Goal: Transaction & Acquisition: Purchase product/service

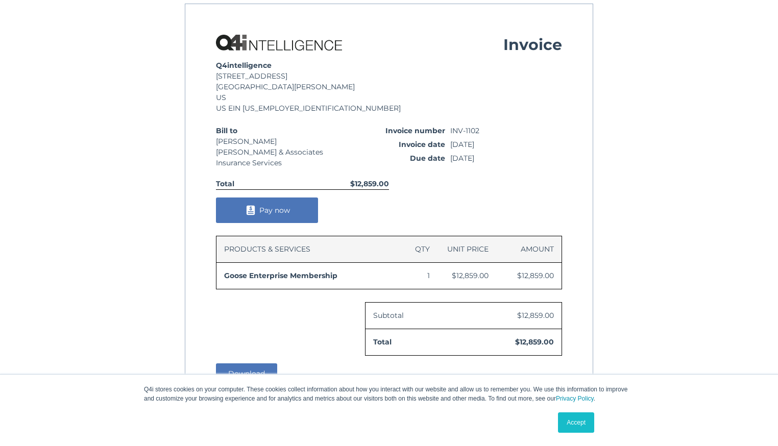
scroll to position [12, 0]
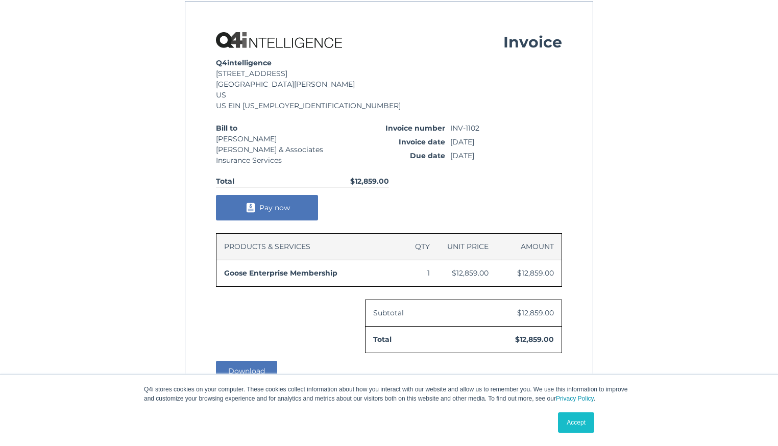
click at [270, 203] on span "Pay now" at bounding box center [274, 207] width 31 height 9
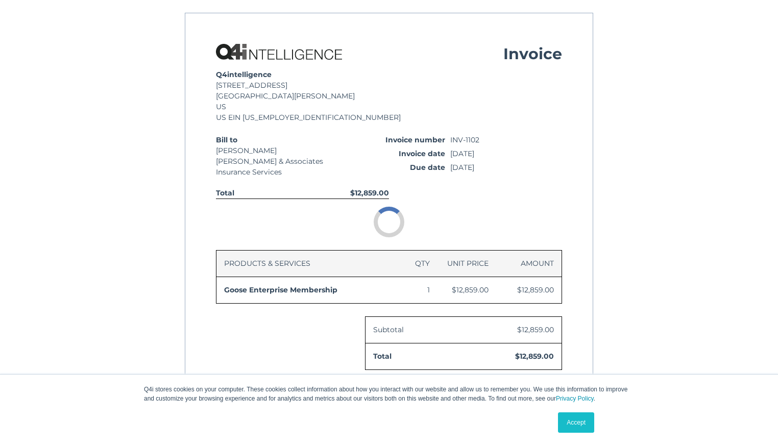
click at [576, 419] on link "Accept" at bounding box center [576, 423] width 36 height 20
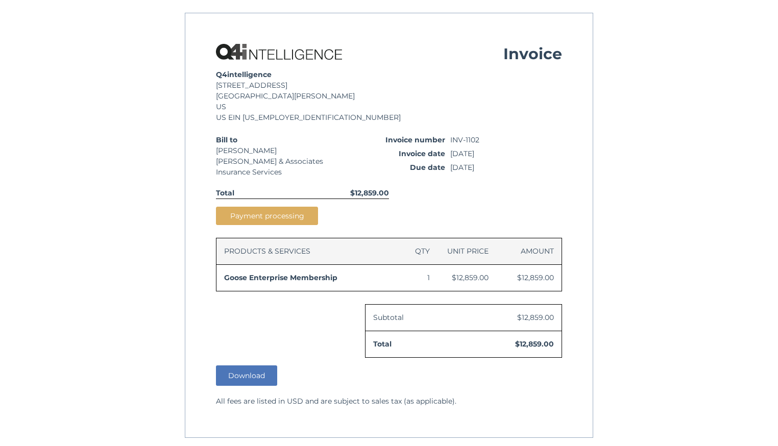
click at [249, 372] on button "Download" at bounding box center [246, 376] width 61 height 20
